Goal: Check status: Check status

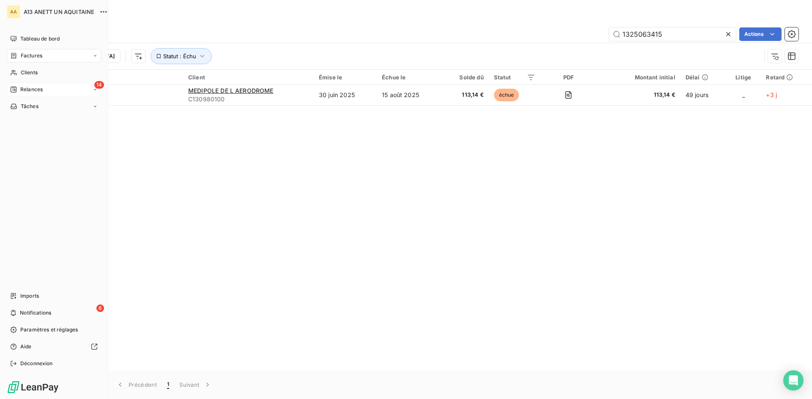
click at [49, 90] on div "14 Relances" at bounding box center [54, 90] width 94 height 14
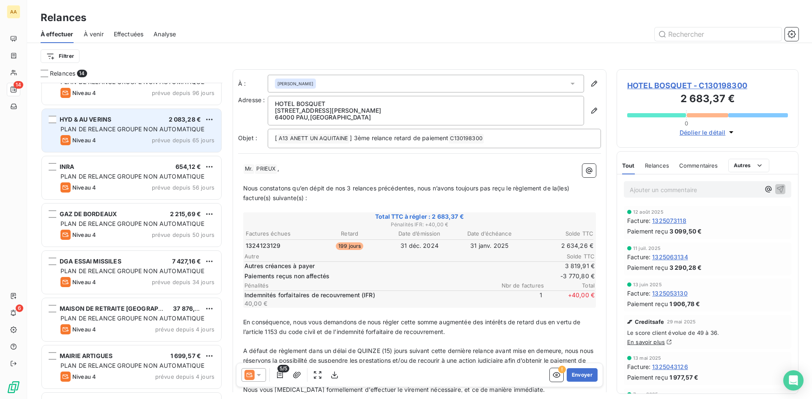
scroll to position [85, 0]
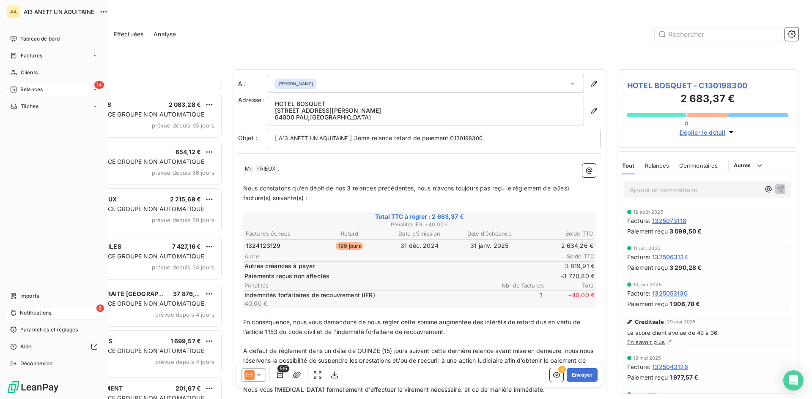
click at [22, 310] on span "Notifications" at bounding box center [35, 313] width 31 height 8
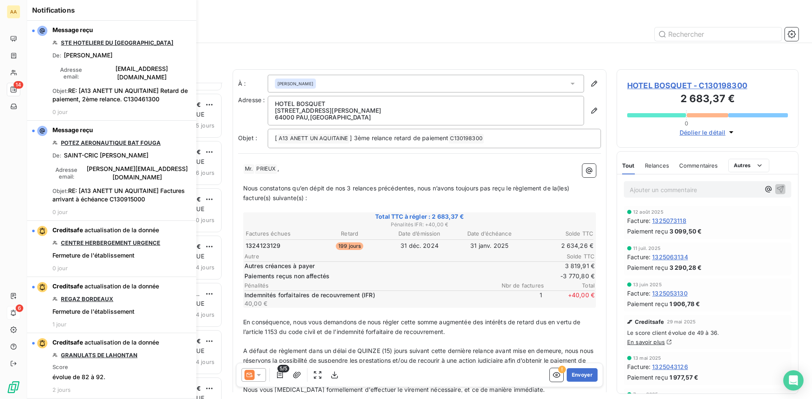
scroll to position [310, 175]
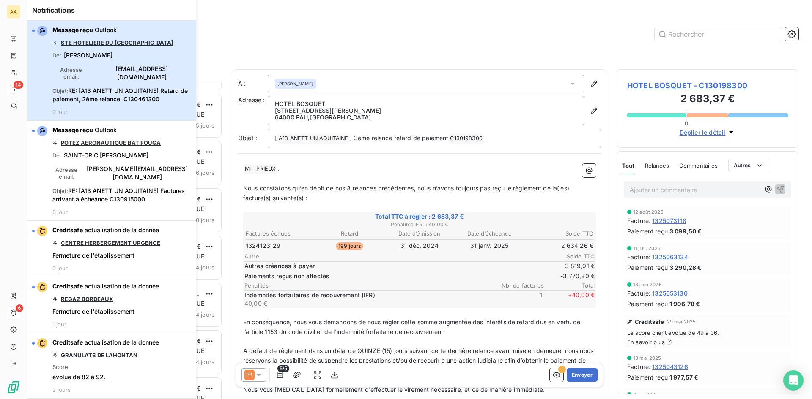
click at [98, 87] on span "RE: [A13 ANETT UN AQUITAINE] Retard de paiement, 2ème relance. C130461300" at bounding box center [119, 95] width 135 height 16
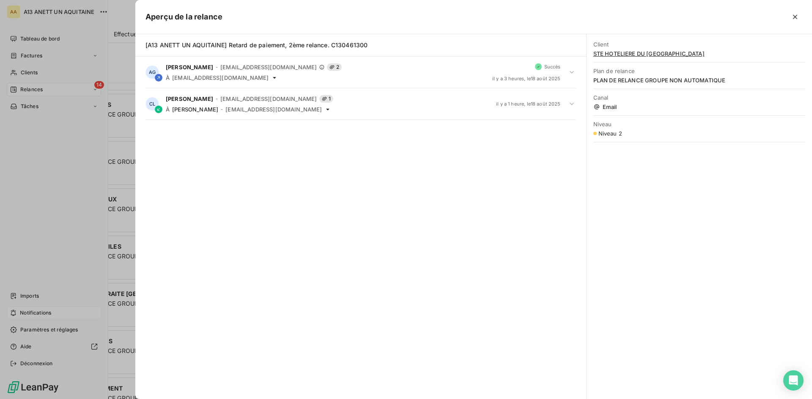
click at [180, 144] on div "[A13 ANETT UN AQUITAINE] Retard de paiement, 2ème relance. C130461300 AG [PERSO…" at bounding box center [360, 216] width 451 height 365
click at [36, 313] on div at bounding box center [406, 199] width 812 height 399
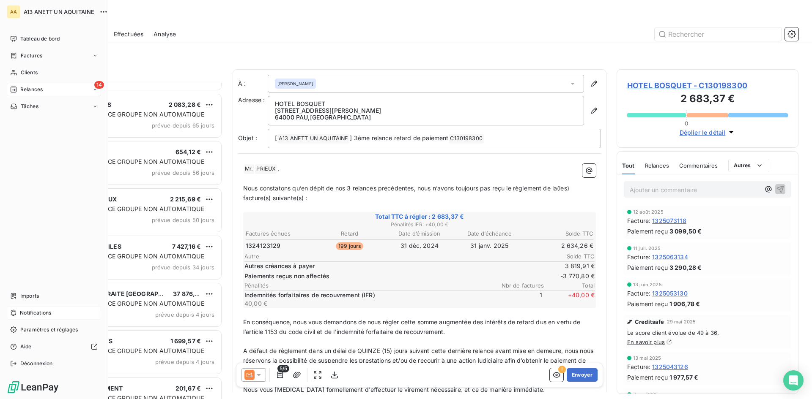
drag, startPoint x: 25, startPoint y: 311, endPoint x: 21, endPoint y: 312, distance: 4.6
click at [21, 312] on span "Notifications" at bounding box center [35, 313] width 31 height 8
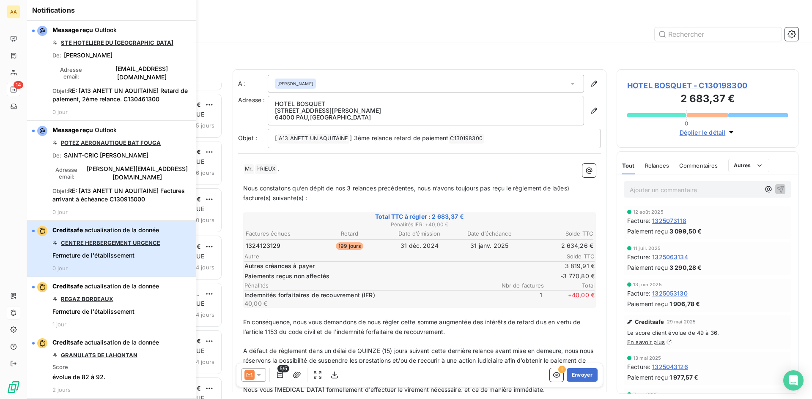
click at [113, 252] on span "Fermeture de l'établissement" at bounding box center [93, 256] width 82 height 8
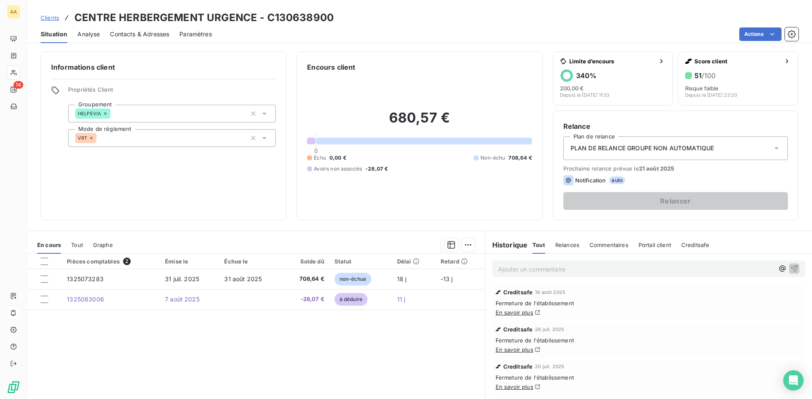
click at [502, 309] on link "En savoir plus" at bounding box center [514, 312] width 38 height 7
